Goal: Task Accomplishment & Management: Use online tool/utility

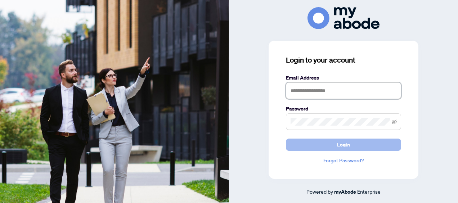
type input "**********"
click at [339, 141] on span "Login" at bounding box center [343, 145] width 13 height 12
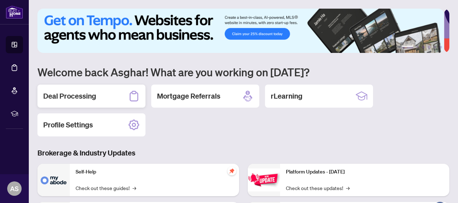
click at [93, 97] on h2 "Deal Processing" at bounding box center [69, 96] width 53 height 10
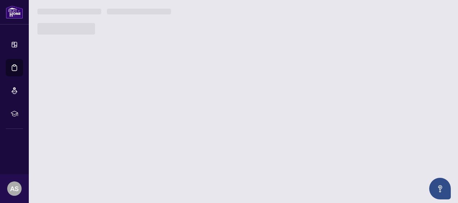
click at [93, 97] on main "1 2 3 4 5 6 Welcome back Asghar! What are you working on [DATE]? Deal Processin…" at bounding box center [243, 101] width 429 height 203
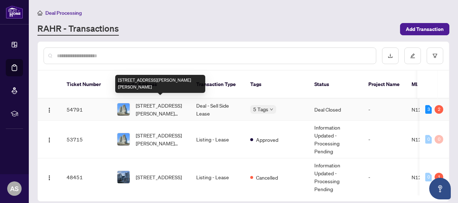
click at [178, 102] on span "[STREET_ADDRESS][PERSON_NAME][PERSON_NAME]" at bounding box center [160, 109] width 49 height 16
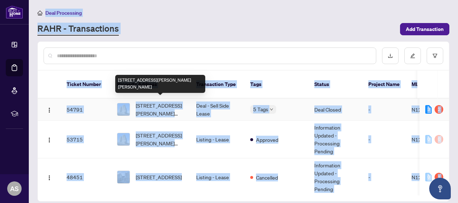
click at [178, 102] on main "Deal Processing [PERSON_NAME] - Transactions Add Transaction Ticket Number Prop…" at bounding box center [243, 101] width 429 height 203
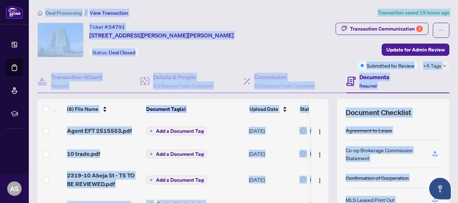
click at [274, 37] on div "Ticket #: 54791 [STREET_ADDRESS][PERSON_NAME][PERSON_NAME] Status: Deal Closed" at bounding box center [160, 40] width 246 height 35
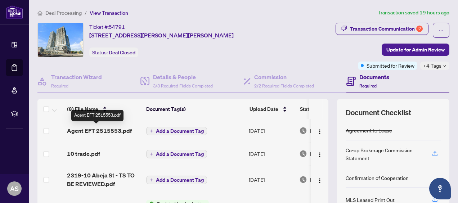
click at [115, 128] on span "Agent EFT 2515553.pdf" at bounding box center [99, 130] width 65 height 9
